Goal: Information Seeking & Learning: Learn about a topic

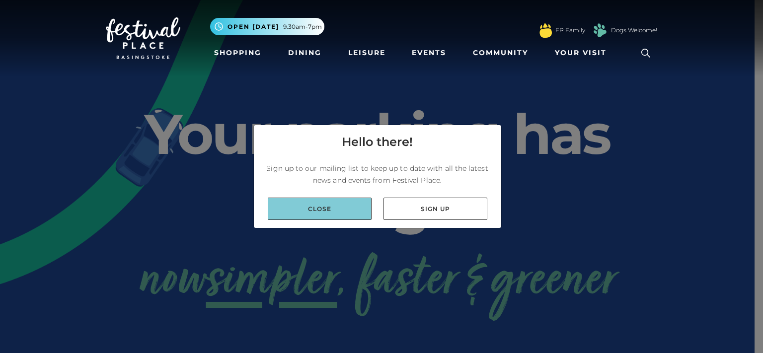
click at [348, 206] on link "Close" at bounding box center [320, 209] width 104 height 22
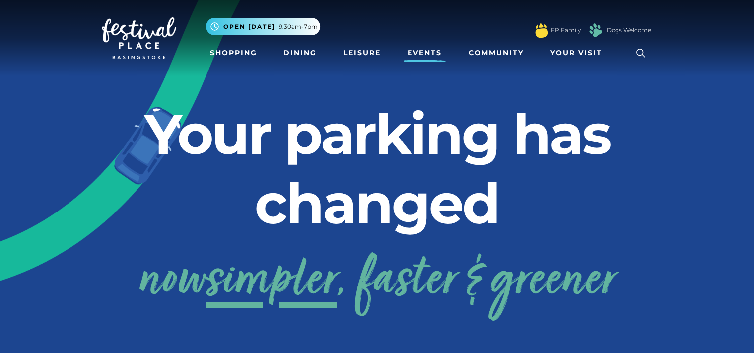
click at [426, 50] on link "Events" at bounding box center [425, 53] width 42 height 18
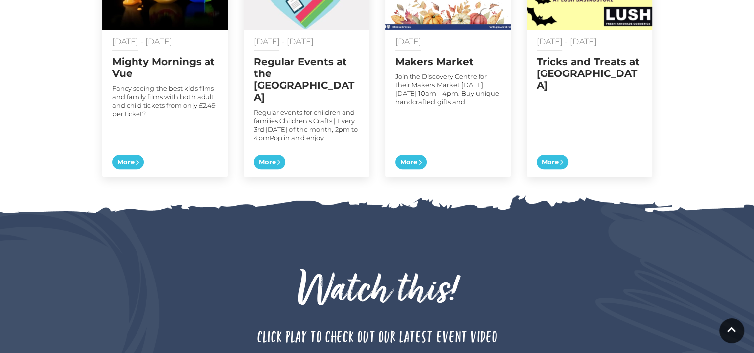
scroll to position [536, 0]
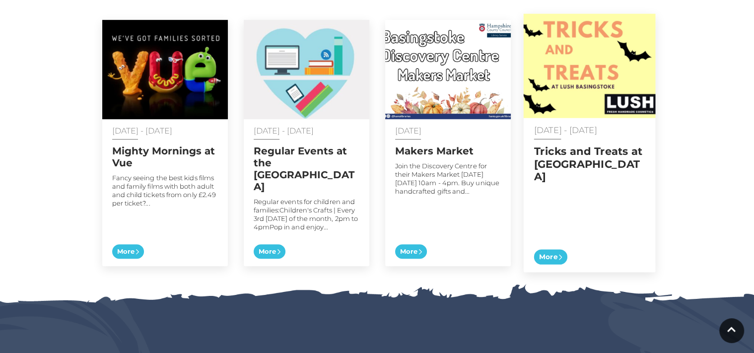
click at [568, 58] on img at bounding box center [589, 66] width 132 height 104
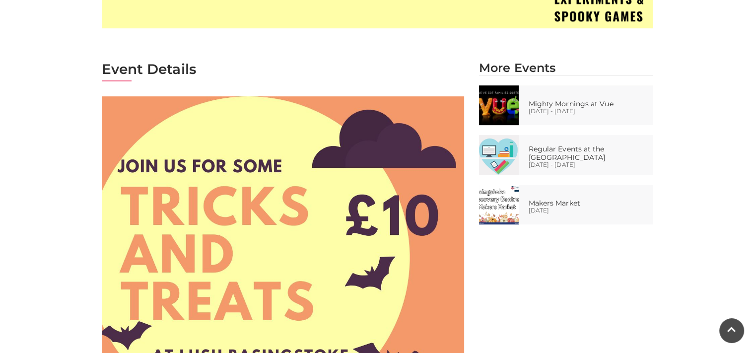
scroll to position [447, 0]
